Goal: Information Seeking & Learning: Learn about a topic

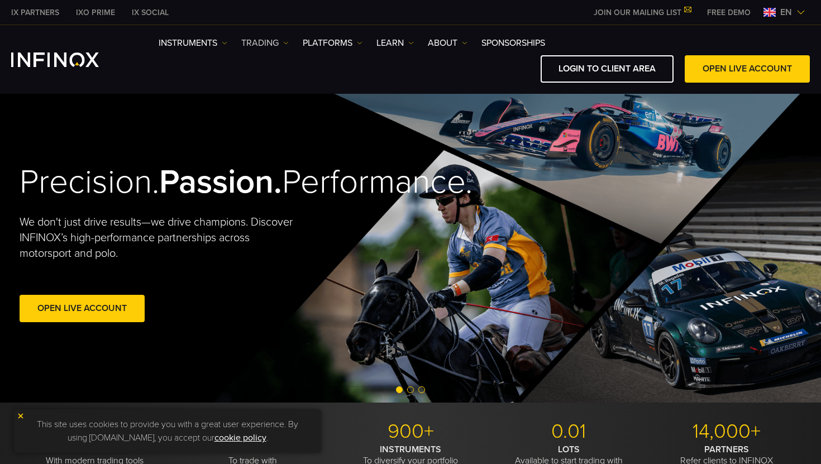
click at [253, 40] on link "TRADING" at bounding box center [264, 42] width 47 height 13
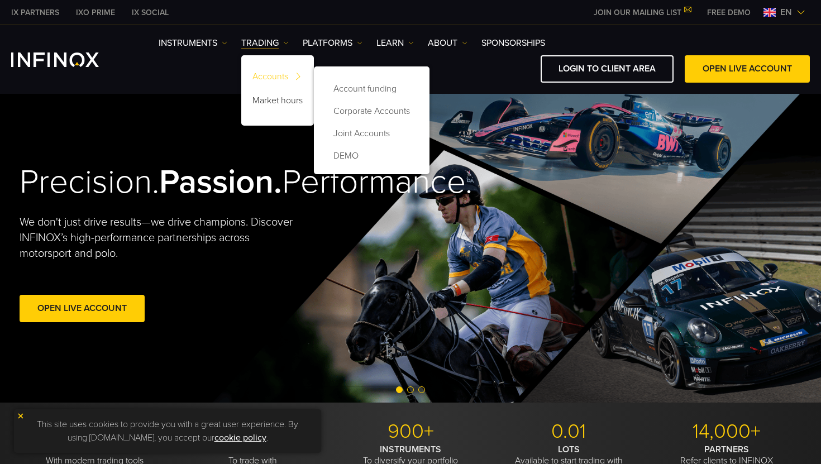
click at [269, 79] on link "Accounts" at bounding box center [277, 78] width 73 height 24
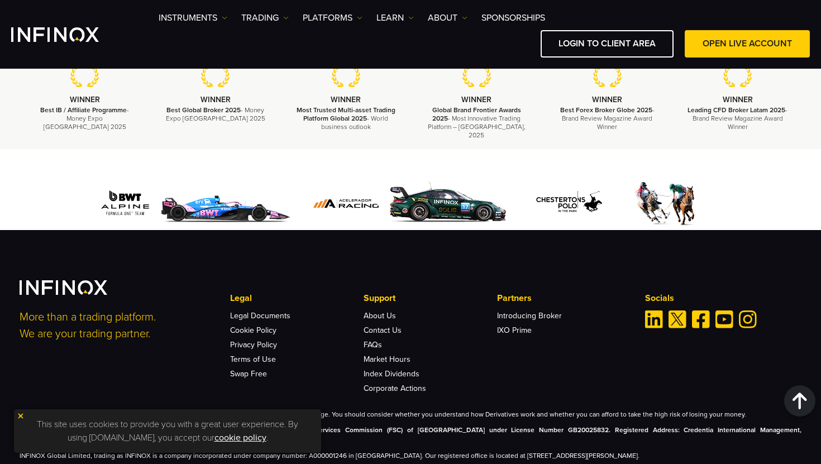
scroll to position [2386, 0]
